Goal: Task Accomplishment & Management: Manage account settings

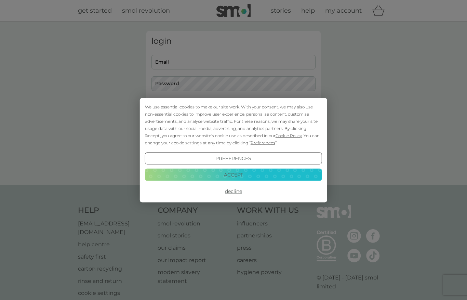
click at [210, 173] on button "Accept" at bounding box center [233, 175] width 177 height 12
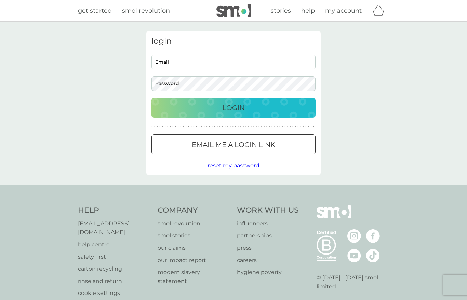
click at [173, 64] on input "Email" at bounding box center [234, 62] width 164 height 15
type input "skybluetwisted@gmail.com"
click at [224, 107] on p "Login" at bounding box center [233, 107] width 23 height 11
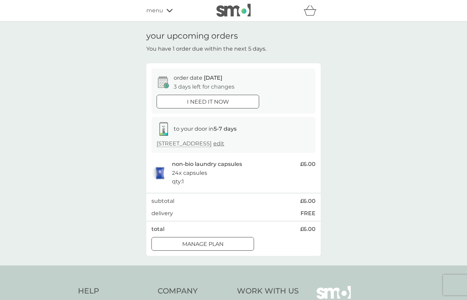
click at [201, 242] on div at bounding box center [203, 243] width 4 height 4
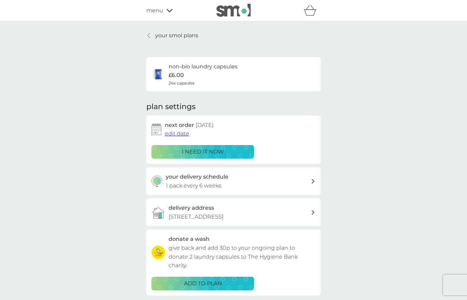
click at [309, 179] on div "your delivery schedule 1 pack every 6 weeks" at bounding box center [238, 180] width 145 height 17
select select "42"
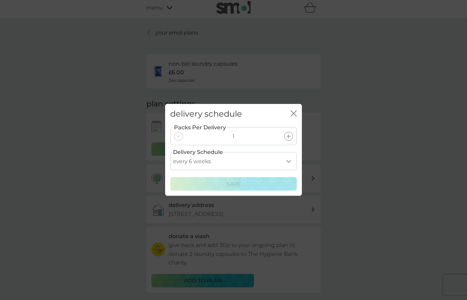
scroll to position [3, 0]
click at [297, 117] on icon "close" at bounding box center [294, 113] width 6 height 6
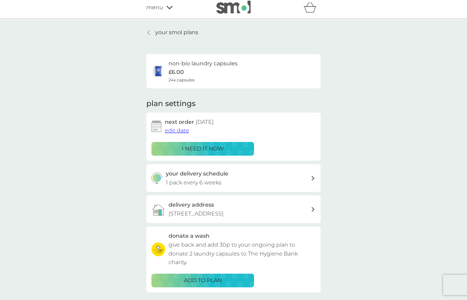
click at [310, 181] on div "your delivery schedule 1 pack every 6 weeks" at bounding box center [238, 177] width 145 height 17
select select "42"
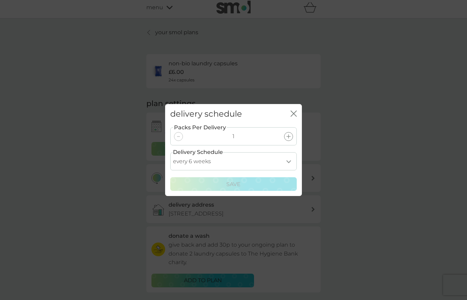
scroll to position [2, 0]
click at [296, 116] on icon "close" at bounding box center [295, 113] width 3 height 5
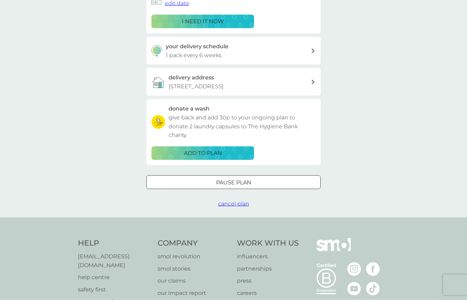
scroll to position [131, 0]
click at [258, 183] on button "Pause plan" at bounding box center [233, 182] width 174 height 14
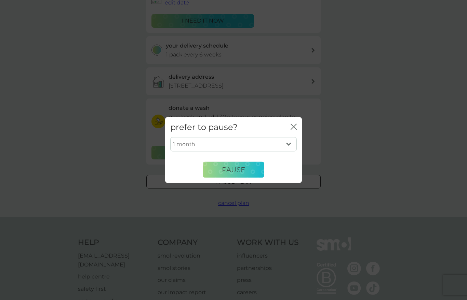
click at [287, 152] on select "1 month 2 months 3 months 4 months 5 months 6 months" at bounding box center [233, 144] width 127 height 14
select select "2"
click at [241, 174] on span "Pause" at bounding box center [233, 170] width 23 height 8
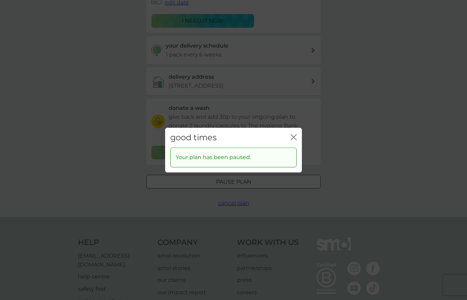
click at [352, 112] on div "good times close Your plan has been paused." at bounding box center [233, 150] width 467 height 300
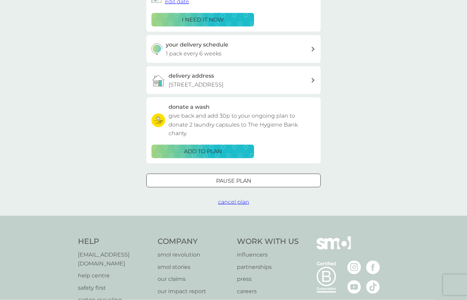
scroll to position [132, 0]
click at [235, 201] on span "cancel plan" at bounding box center [233, 201] width 31 height 6
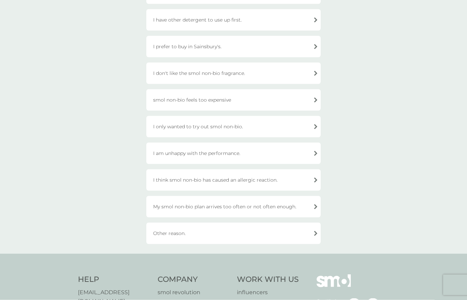
scroll to position [126, 0]
click at [304, 232] on div "Other reason." at bounding box center [233, 233] width 174 height 22
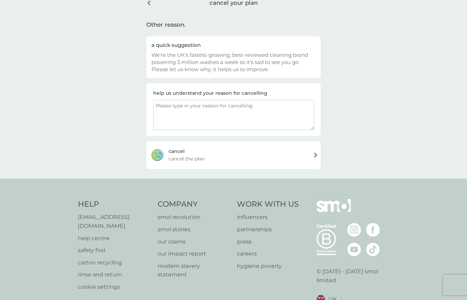
click at [179, 114] on textarea at bounding box center [233, 115] width 161 height 30
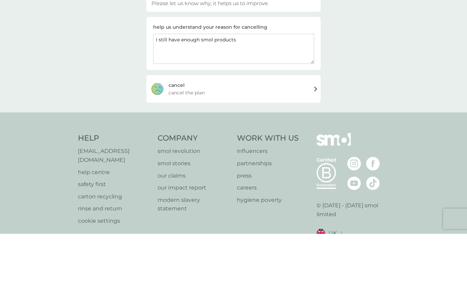
type textarea "I still have enough smol products"
click at [283, 141] on div "cancel cancel the plan" at bounding box center [233, 154] width 174 height 27
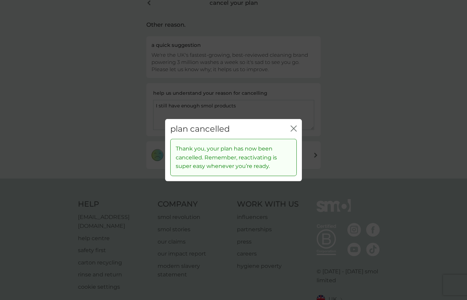
click at [296, 131] on icon "close" at bounding box center [294, 128] width 6 height 6
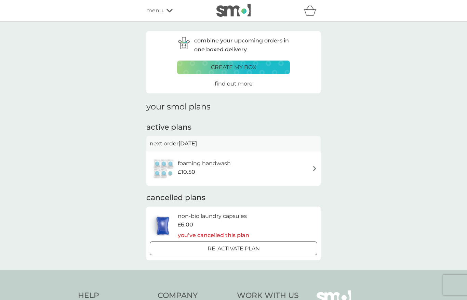
click at [312, 171] on div "foaming handwash £10.50" at bounding box center [234, 169] width 168 height 24
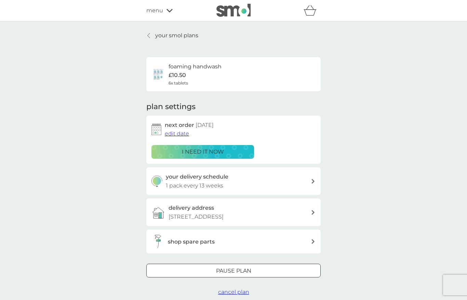
click at [302, 73] on div "foaming handwash £10.50 6x tablets" at bounding box center [234, 74] width 164 height 24
click at [178, 134] on span "edit date" at bounding box center [177, 133] width 24 height 6
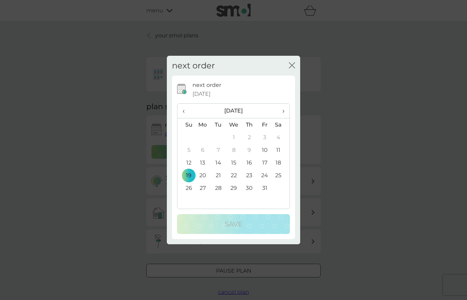
click at [287, 113] on th "›" at bounding box center [281, 111] width 17 height 15
click at [192, 204] on td "30" at bounding box center [186, 200] width 17 height 13
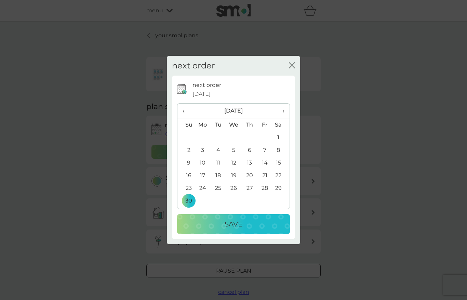
click at [249, 224] on div "Save" at bounding box center [233, 224] width 99 height 11
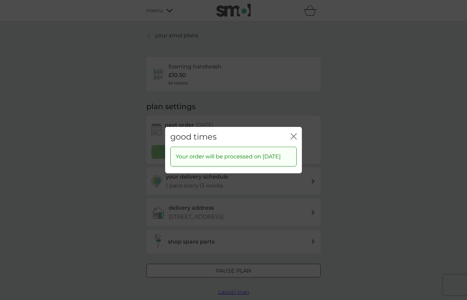
click at [293, 134] on icon "close" at bounding box center [294, 136] width 6 height 6
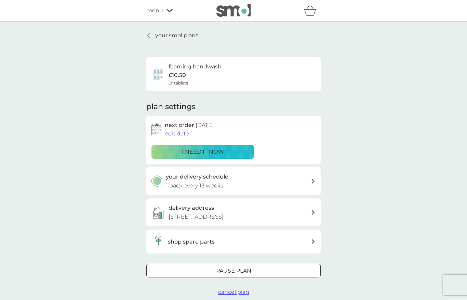
click at [315, 16] on icon "basket" at bounding box center [310, 10] width 13 height 11
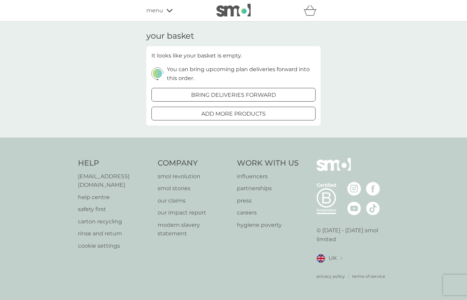
click at [406, 76] on div "your basket It looks like your basket is empty. You can bring upcoming plan del…" at bounding box center [233, 80] width 467 height 116
click at [168, 12] on icon at bounding box center [170, 11] width 6 height 4
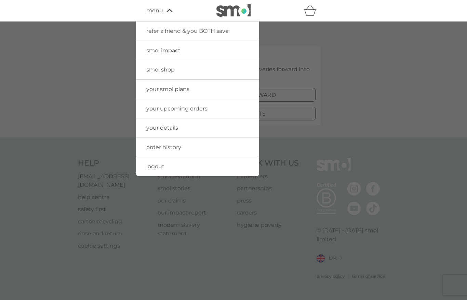
click at [167, 169] on link "logout" at bounding box center [197, 166] width 123 height 19
